Goal: Navigation & Orientation: Find specific page/section

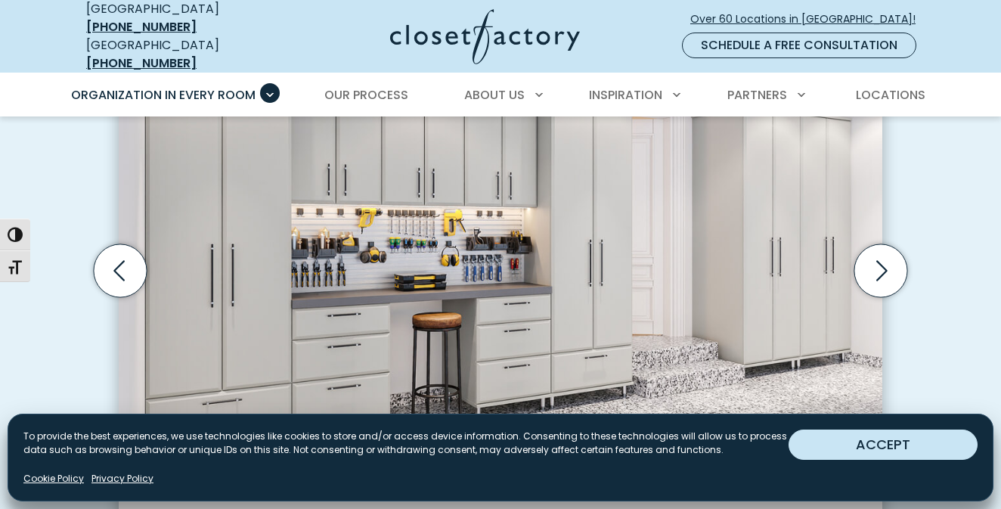
click at [851, 433] on button "ACCEPT" at bounding box center [883, 444] width 189 height 30
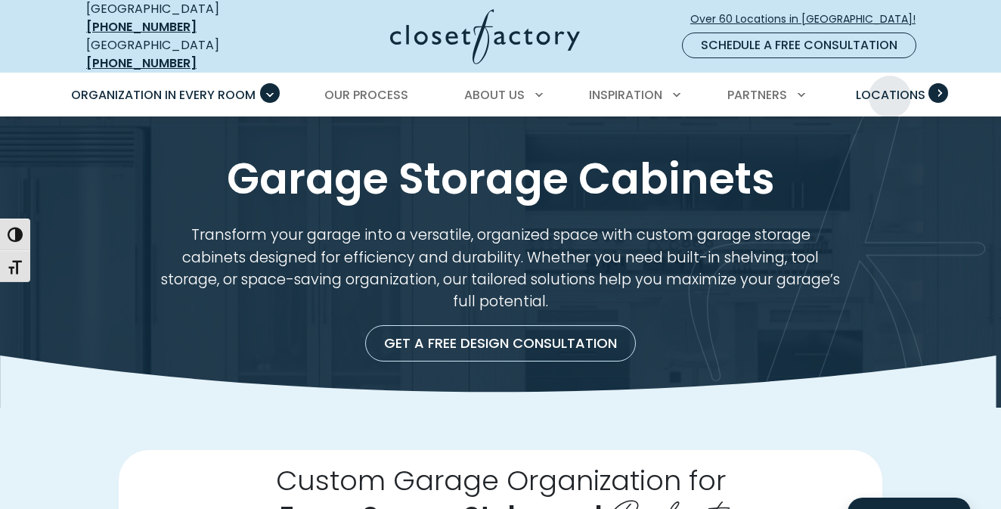
click at [890, 86] on span "Locations" at bounding box center [891, 94] width 70 height 17
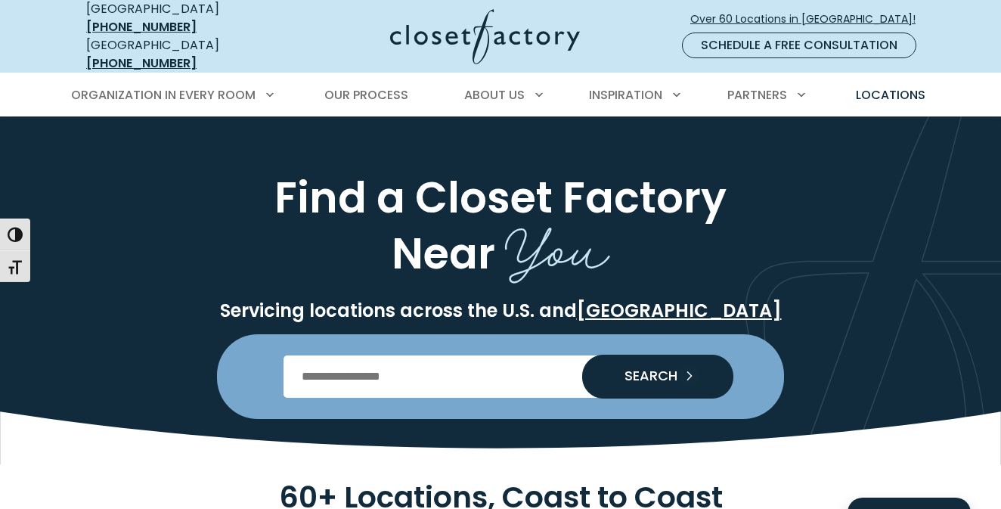
click at [451, 364] on input "Enter Postal Code" at bounding box center [501, 376] width 435 height 42
type input "*****"
click at [665, 369] on span "SEARCH" at bounding box center [644, 376] width 65 height 14
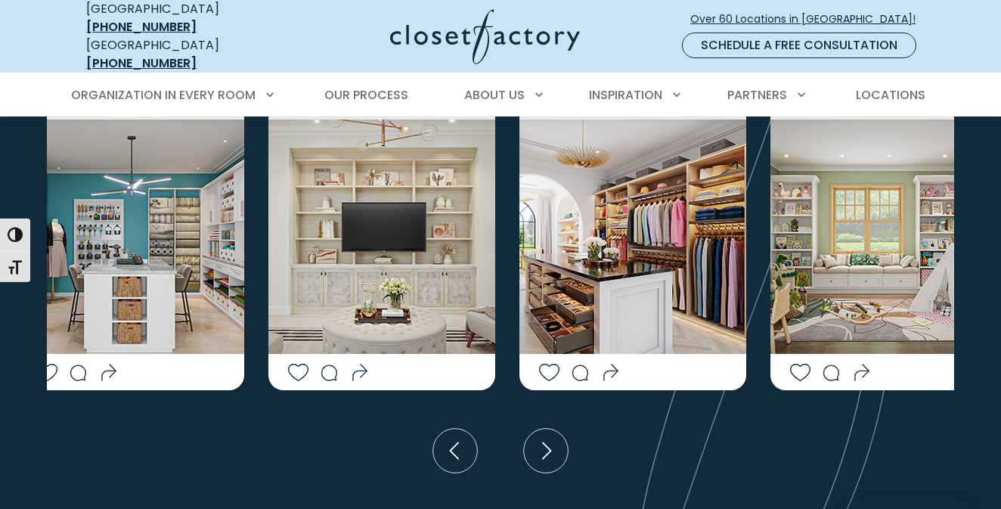
scroll to position [3696, 0]
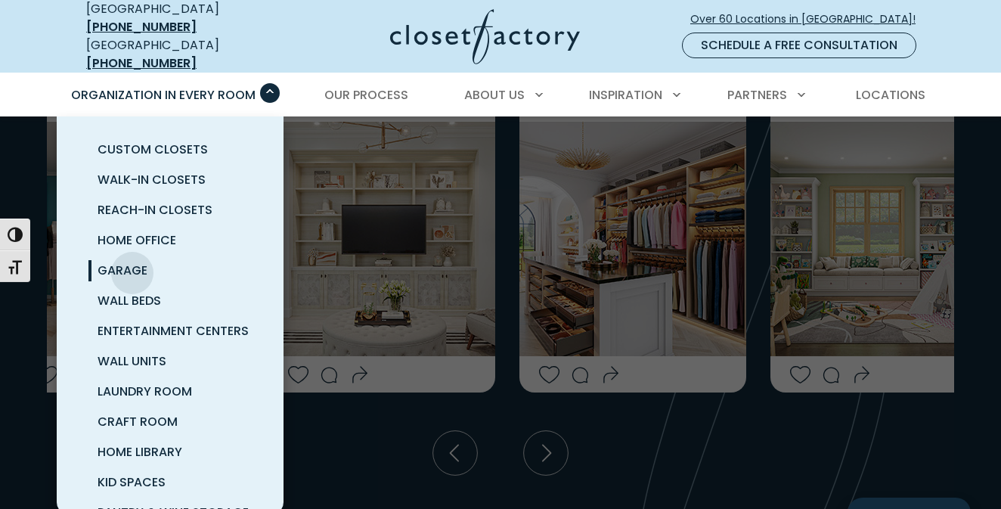
click at [132, 262] on span "Garage" at bounding box center [123, 270] width 50 height 17
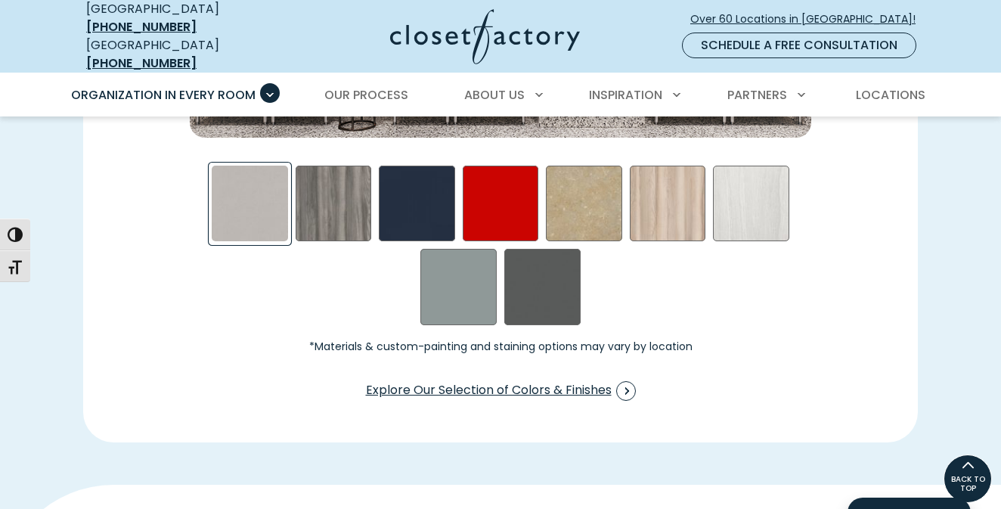
scroll to position [2327, 0]
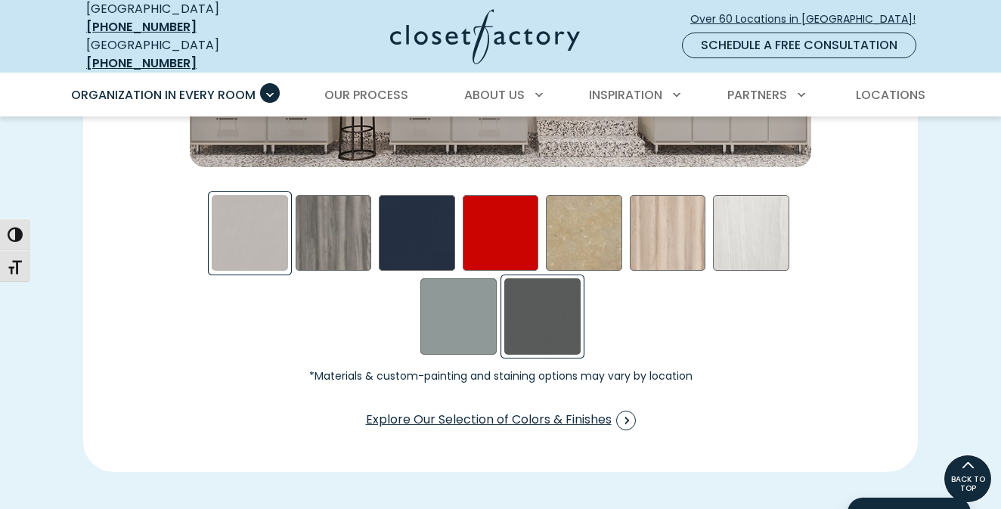
click at [542, 300] on div "Storm Swatch" at bounding box center [542, 316] width 76 height 76
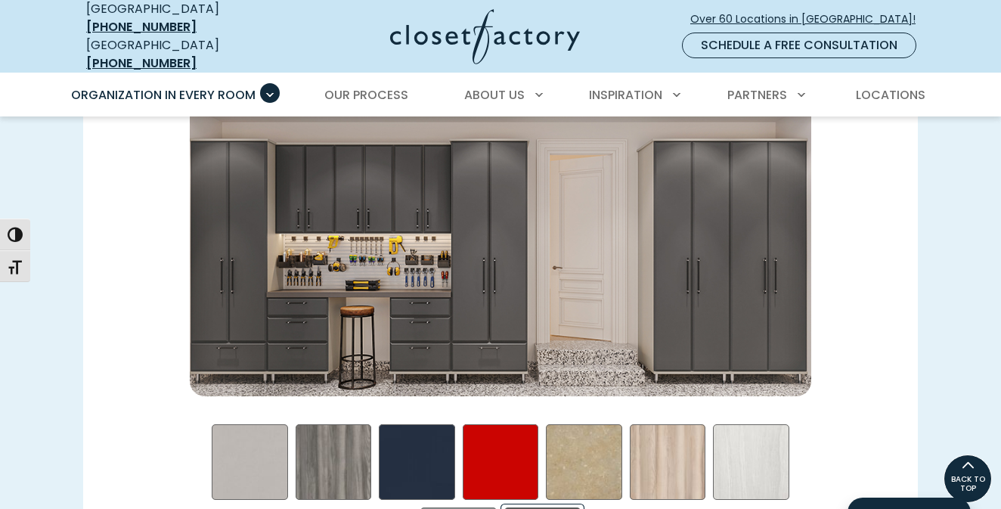
scroll to position [2095, 0]
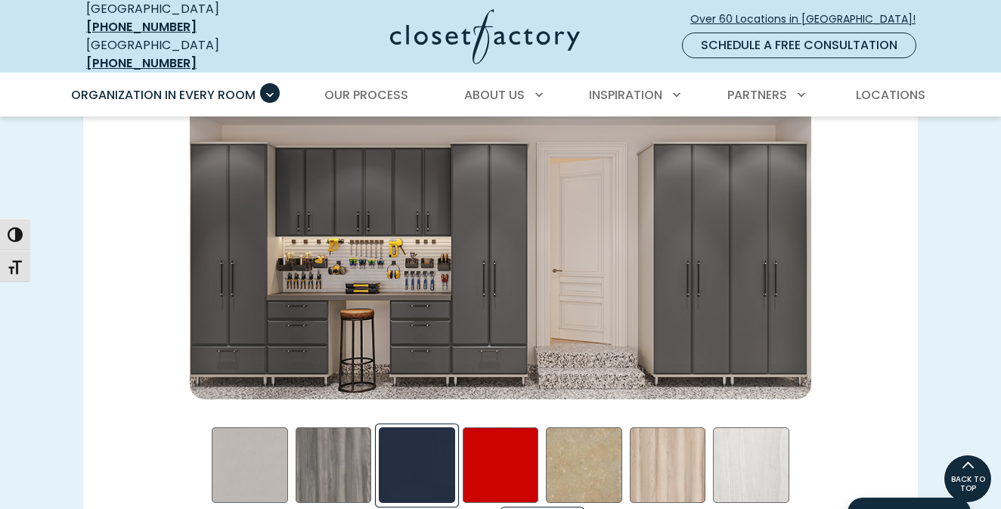
click at [415, 465] on div "Blue - High Gloss Swatch" at bounding box center [417, 465] width 76 height 76
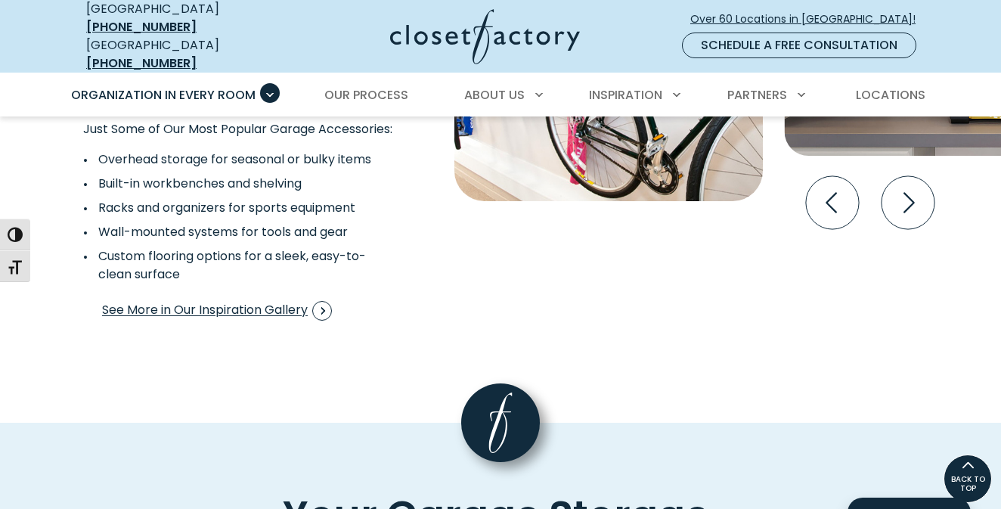
scroll to position [2959, 0]
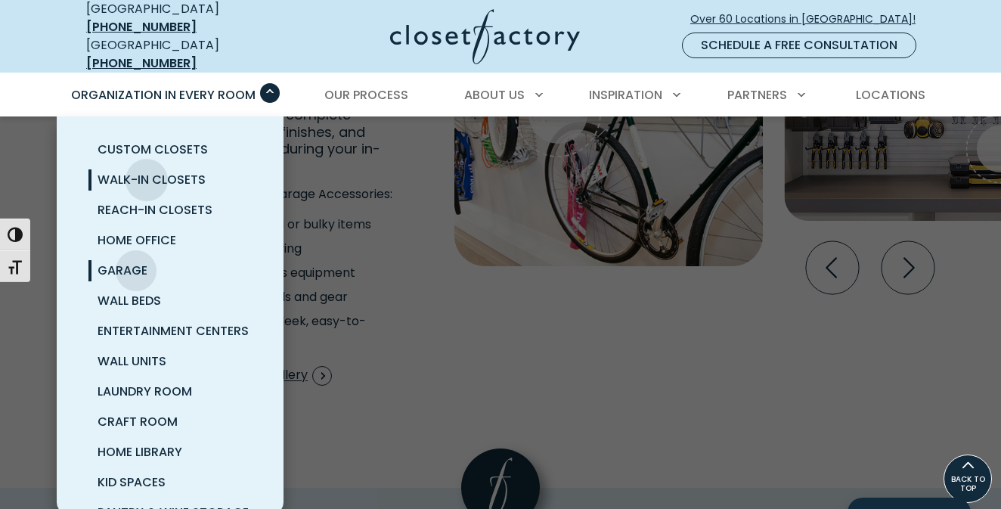
click at [147, 171] on span "Walk-In Closets" at bounding box center [152, 179] width 108 height 17
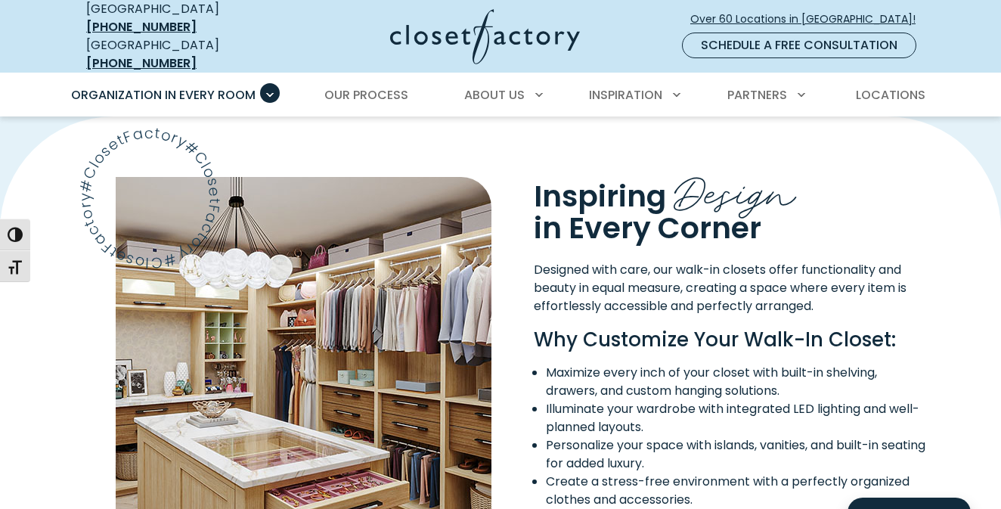
scroll to position [1114, 0]
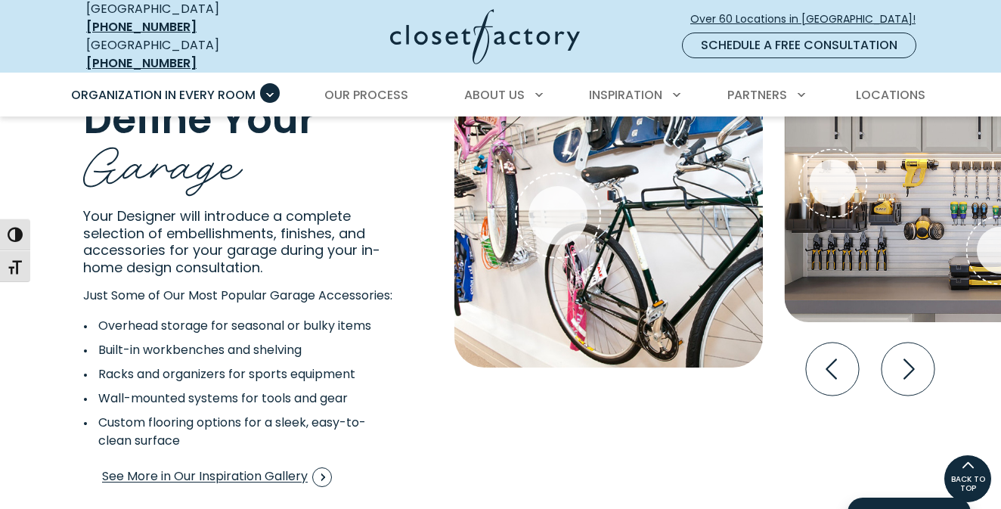
scroll to position [2847, 0]
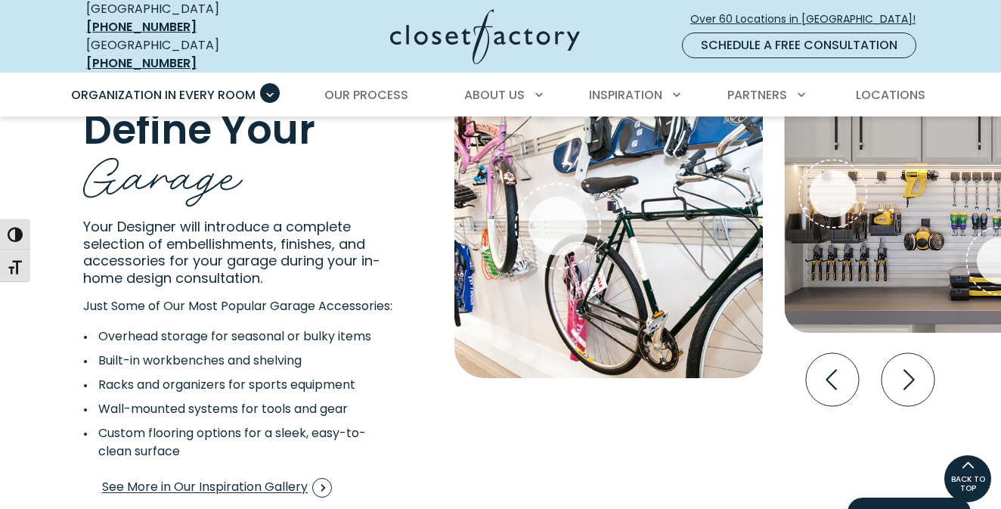
click at [174, 364] on li "Built-in workbenches and shelving" at bounding box center [227, 361] width 289 height 18
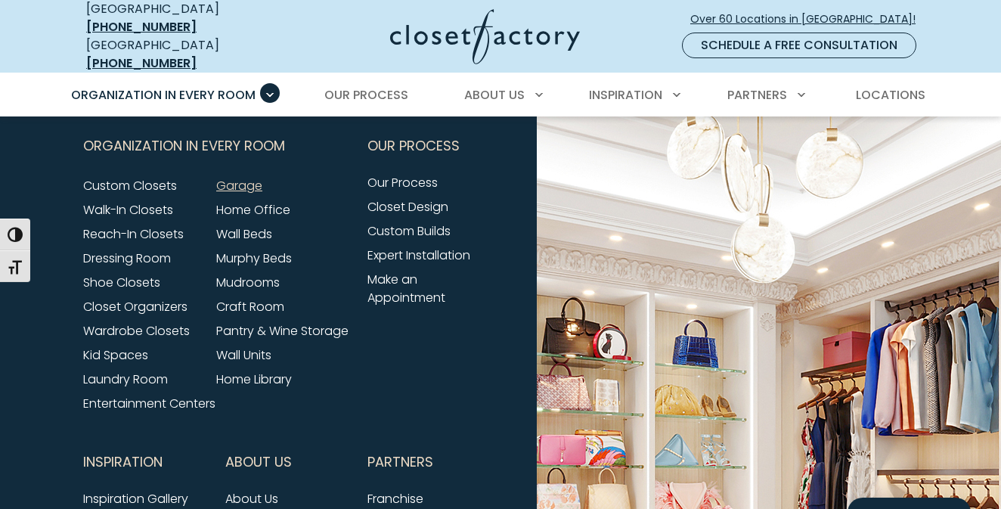
scroll to position [4909, 0]
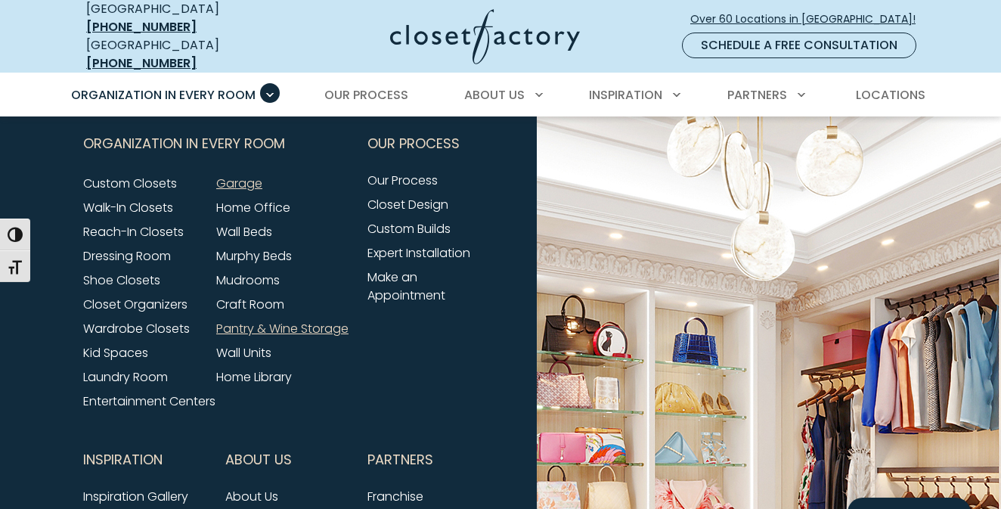
click at [234, 329] on link "Pantry & Wine Storage" at bounding box center [282, 328] width 132 height 17
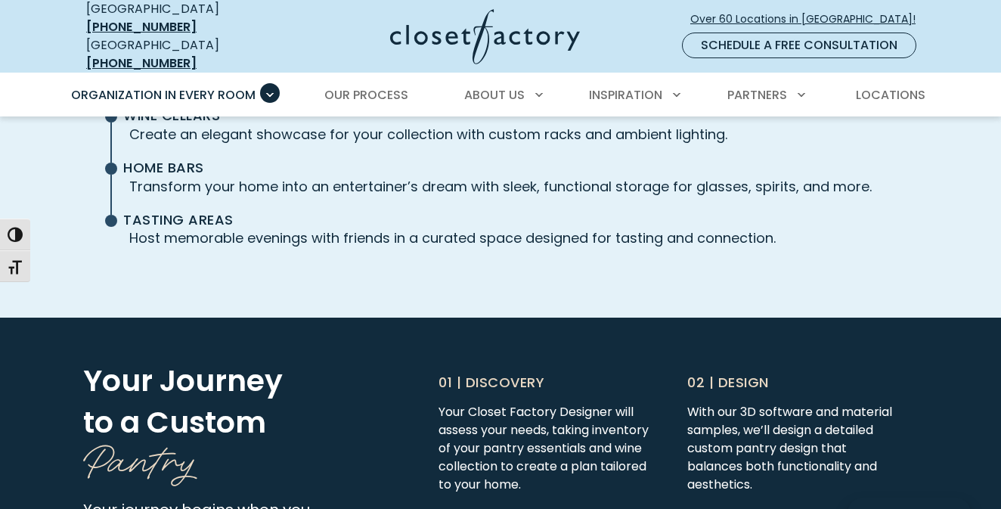
scroll to position [3532, 0]
